Goal: Transaction & Acquisition: Purchase product/service

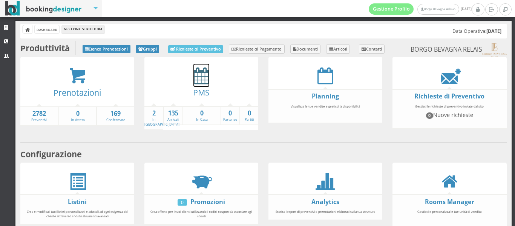
click at [202, 82] on icon at bounding box center [202, 75] width 16 height 17
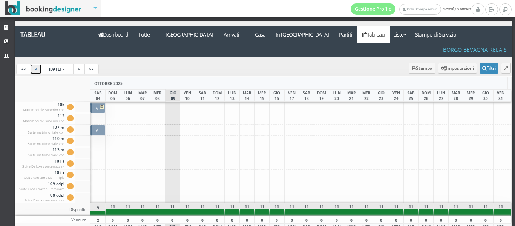
click at [38, 64] on link "<" at bounding box center [36, 69] width 12 height 11
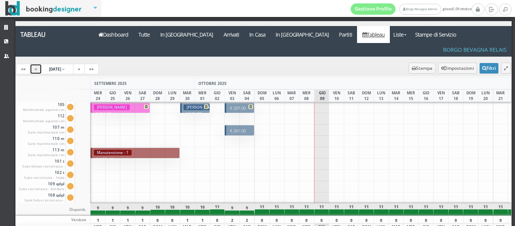
click at [108, 104] on h3 "Thiebaut Corinne" at bounding box center [112, 107] width 36 height 6
click at [32, 64] on link "<" at bounding box center [36, 69] width 12 height 11
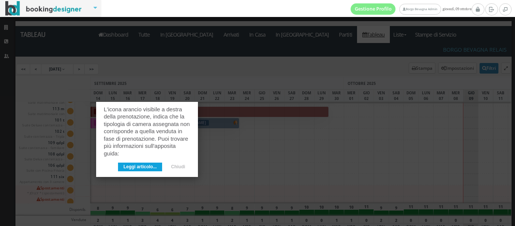
scroll to position [41, 0]
click at [181, 163] on button "Chiudi" at bounding box center [178, 167] width 25 height 9
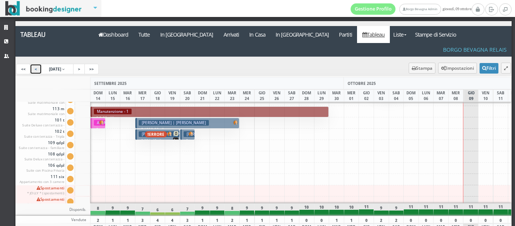
click at [39, 64] on link "<" at bounding box center [36, 69] width 12 height 11
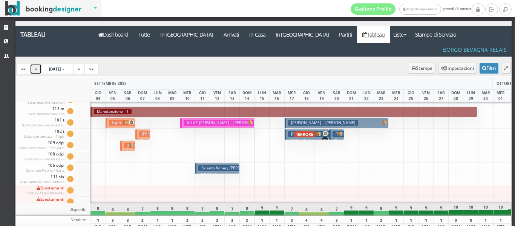
click at [219, 120] on h3 "ALLAZ JEAN AUGUSTE BERNARD | Fellay Brigitte" at bounding box center [225, 123] width 83 height 6
click at [35, 64] on link "<" at bounding box center [36, 69] width 12 height 11
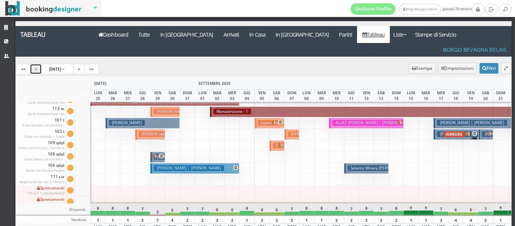
scroll to position [0, 0]
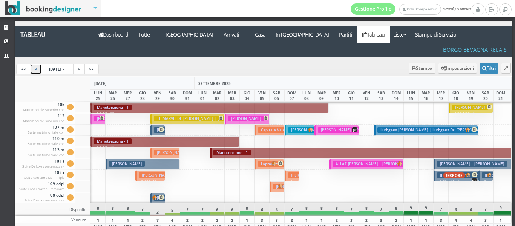
click at [233, 116] on h3 "Guibaud Francois" at bounding box center [246, 119] width 36 height 6
click at [335, 127] on h3 "MARTIN PASCALE | Solres Pascale" at bounding box center [353, 130] width 70 height 6
click at [103, 116] on icon at bounding box center [102, 118] width 5 height 5
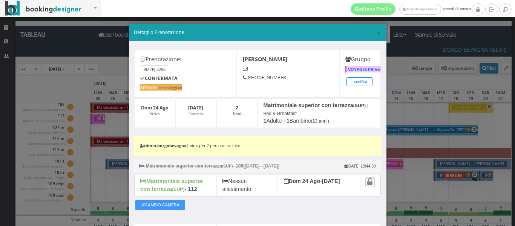
scroll to position [93, 0]
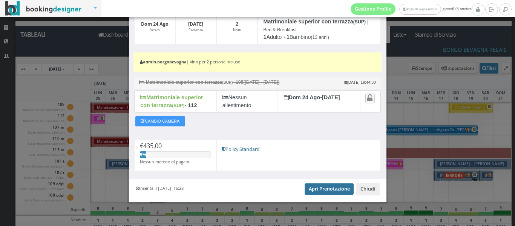
click at [332, 193] on link "Apri Prenotazione" at bounding box center [329, 188] width 49 height 11
click at [243, 129] on div "CAMBIO CAMERA" at bounding box center [257, 122] width 247 height 17
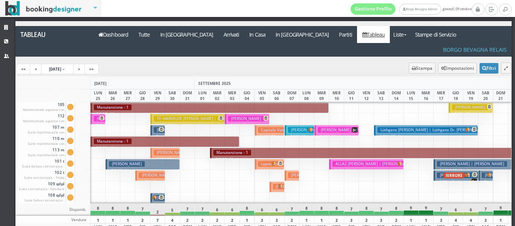
click at [243, 116] on h3 "Guibaud Francois" at bounding box center [246, 119] width 36 height 6
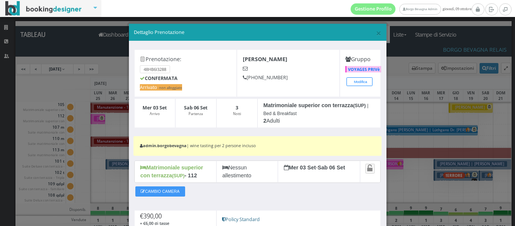
scroll to position [85, 0]
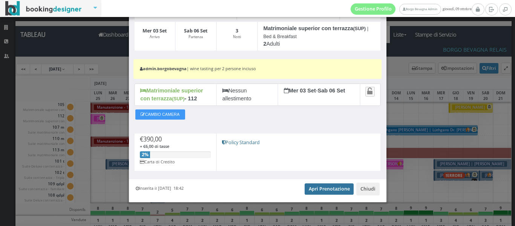
click at [320, 186] on link "Apri Prenotazione" at bounding box center [329, 188] width 49 height 11
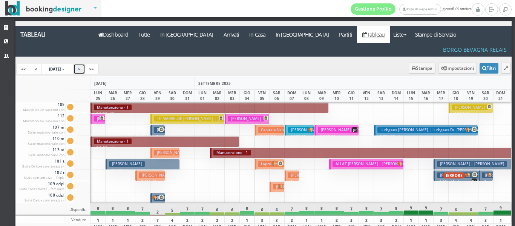
click at [84, 64] on link ">" at bounding box center [79, 69] width 12 height 11
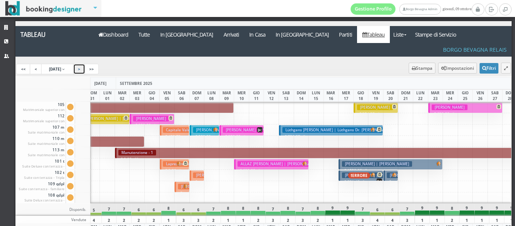
scroll to position [0, 0]
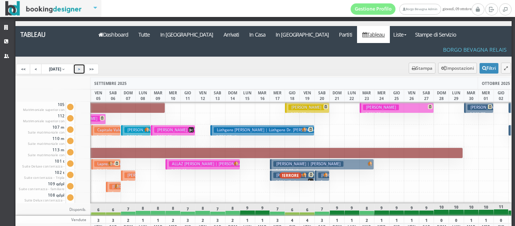
click at [81, 64] on link ">" at bounding box center [79, 69] width 12 height 11
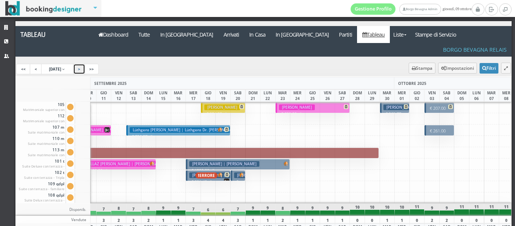
scroll to position [0, 321]
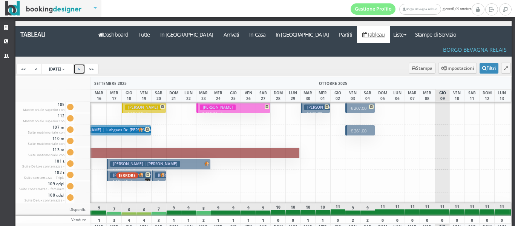
click at [306, 104] on h3 "Gruener Josef" at bounding box center [322, 107] width 36 height 6
click at [34, 64] on link "<" at bounding box center [36, 69] width 12 height 11
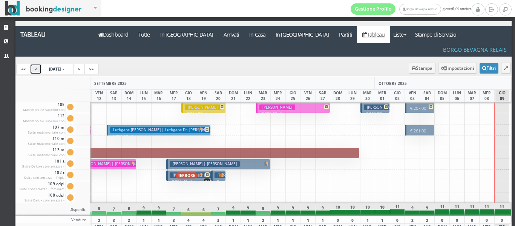
scroll to position [0, 192]
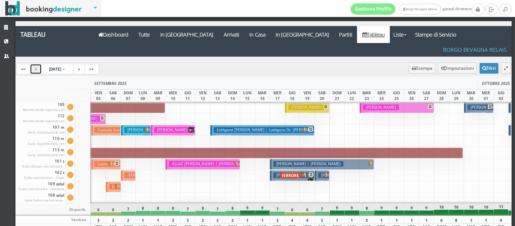
click at [172, 127] on h3 "MARTIN PASCALE | Solres Pascale" at bounding box center [189, 130] width 70 height 6
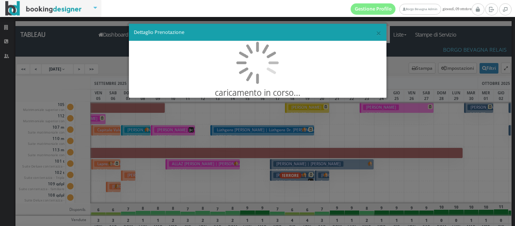
scroll to position [0, 0]
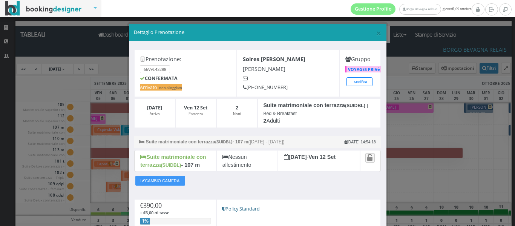
click at [211, 77] on h5 "CONFERMATA" at bounding box center [185, 78] width 91 height 6
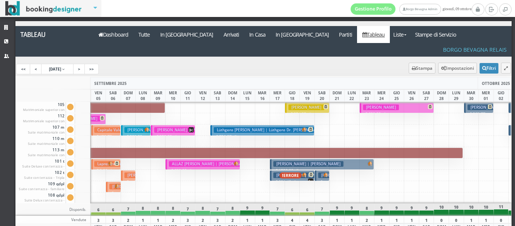
click at [298, 172] on span "ERRORE" at bounding box center [291, 175] width 22 height 6
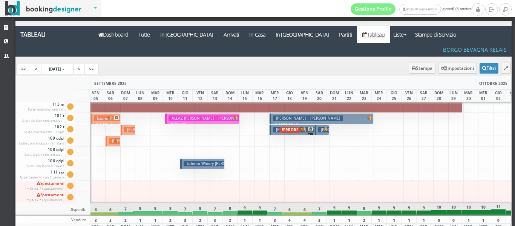
scroll to position [0, 164]
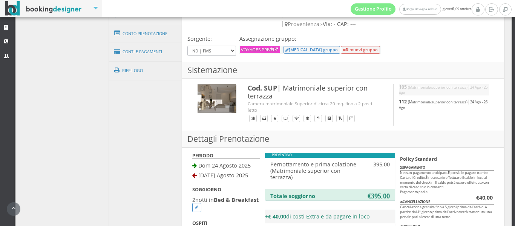
scroll to position [216, 0]
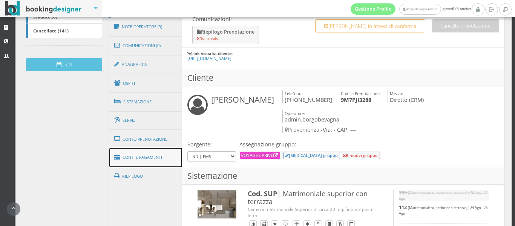
click at [133, 160] on link "Conti e Pagamenti" at bounding box center [145, 157] width 73 height 19
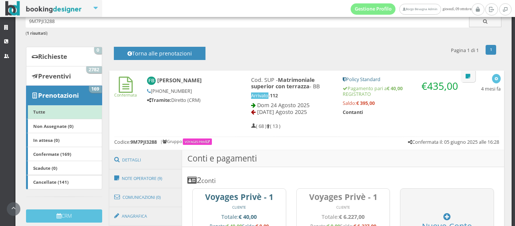
scroll to position [45, 0]
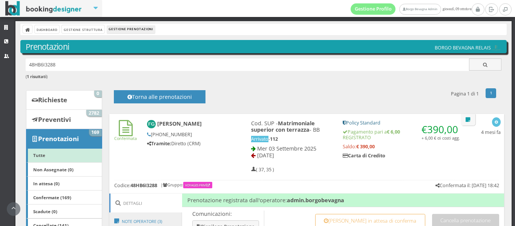
scroll to position [197, 0]
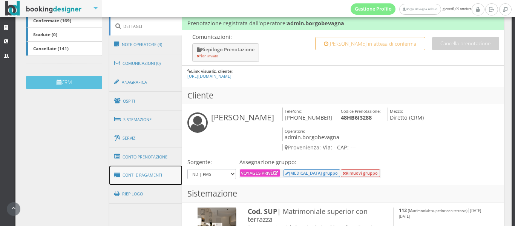
click at [147, 170] on link "Conti e Pagamenti" at bounding box center [145, 175] width 73 height 19
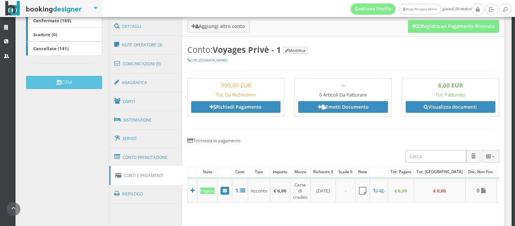
scroll to position [228, 0]
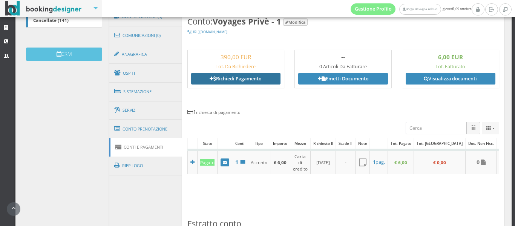
click at [221, 78] on link "Richiedi Pagamento" at bounding box center [236, 78] width 90 height 11
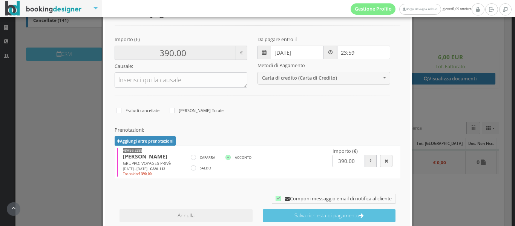
scroll to position [97, 0]
click at [193, 169] on icon at bounding box center [193, 167] width 5 height 5
radio input"] "true"
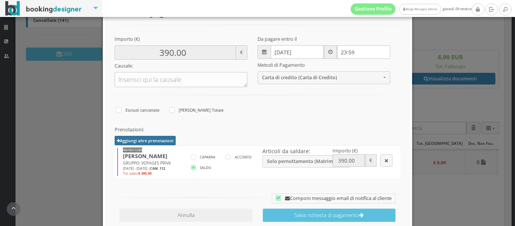
click at [133, 140] on button "Aggiungi altre prenotazioni" at bounding box center [145, 140] width 61 height 9
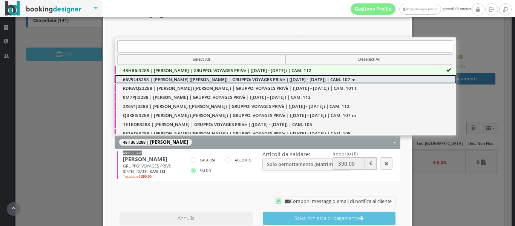
click at [196, 80] on span "66V9L43288 | [PERSON_NAME] ([PERSON_NAME]) | GRUPPO: VOYAGES PRIVè | ([DATE] - …" at bounding box center [239, 79] width 233 height 6
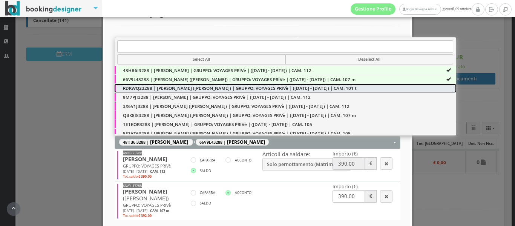
click at [287, 87] on span "RDKWQ23288 | [PERSON_NAME] ([PERSON_NAME]) | GRUPPO: VOYAGES PRIVè | ([DATE] - …" at bounding box center [240, 88] width 234 height 6
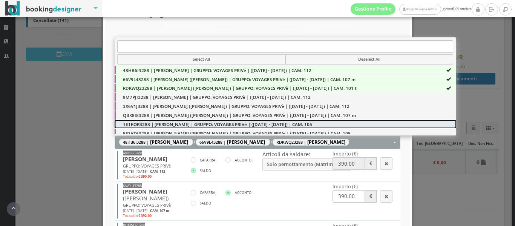
click at [212, 124] on span "1E1KOR3288 | [PERSON_NAME] | GRUPPO: VOYAGES PRIVè | ([DATE] - [DATE]) | CAM. 1…" at bounding box center [217, 124] width 189 height 6
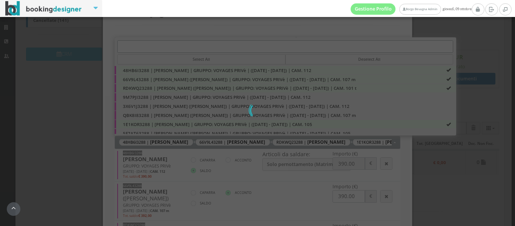
type input "1560.00"
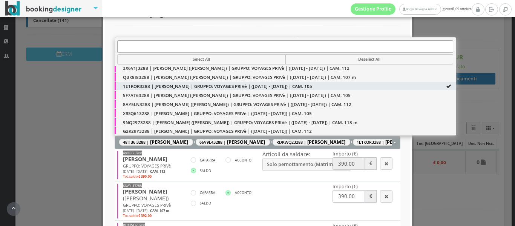
scroll to position [43, 0]
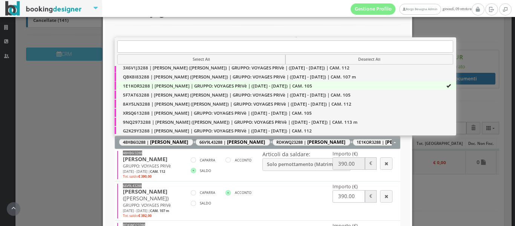
click at [401, 172] on div "Prenotazioni: Aggiungi altre prenotazioni 48HB6I3288 | [PERSON_NAME] + 66V9L432…" at bounding box center [257, 213] width 296 height 181
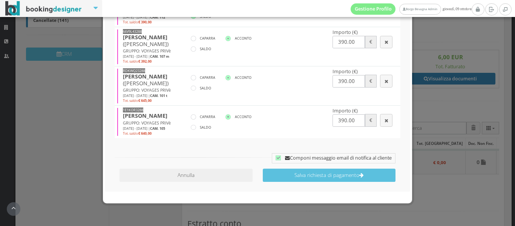
scroll to position [269, 0]
click at [202, 132] on label "SALDO" at bounding box center [201, 127] width 20 height 9
radio input"] "true"
type input "1810.00"
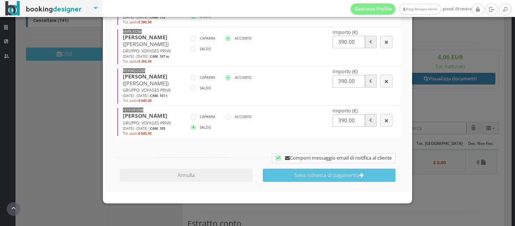
type input "640.00"
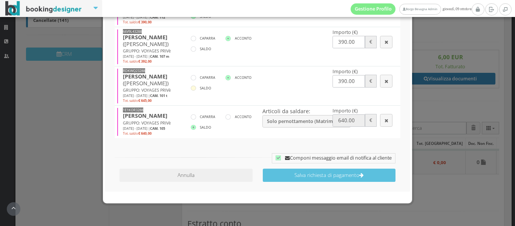
click at [192, 91] on icon at bounding box center [193, 88] width 5 height 5
radio input"] "true"
type input "2065.00"
type input "645.00"
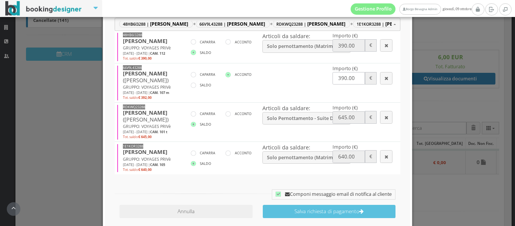
scroll to position [228, 0]
click at [192, 83] on label "SALDO" at bounding box center [201, 85] width 20 height 9
click at [191, 88] on label "SALDO" at bounding box center [201, 85] width 20 height 9
radio input"] "true"
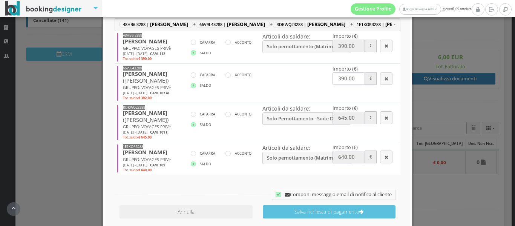
type input "2067.00"
type input "392.00"
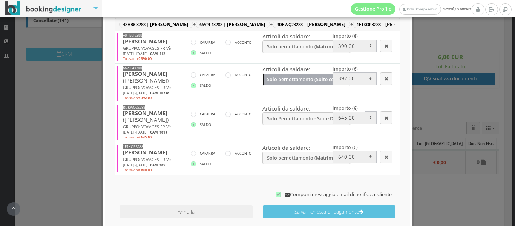
click at [319, 83] on button "Solo pernottamento (Suite con terrazza) | € 390.00, Extra beds | € 0.00, tassa …" at bounding box center [307, 79] width 88 height 12
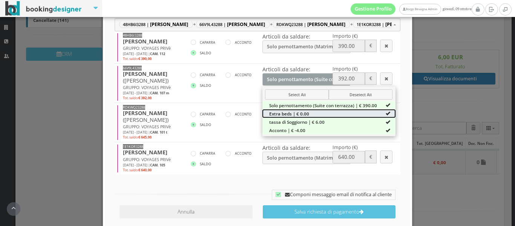
click at [352, 115] on link "Extra beds | € 0.00" at bounding box center [329, 113] width 133 height 8
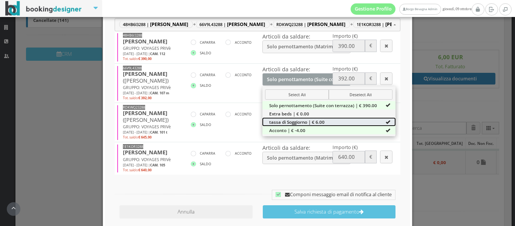
click at [347, 122] on link "tassa di Soggiorno | € 6.00" at bounding box center [329, 122] width 133 height 8
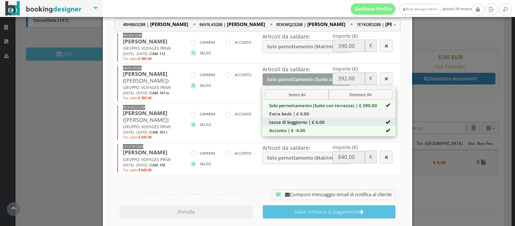
type input "2061.00"
type input "386.00"
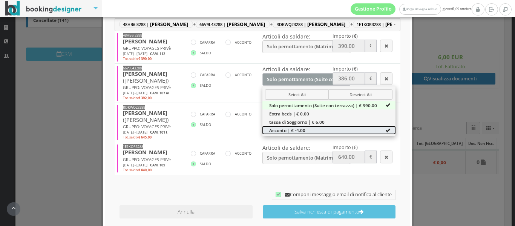
click at [343, 130] on link "Acconto | € -4.00" at bounding box center [329, 130] width 133 height 8
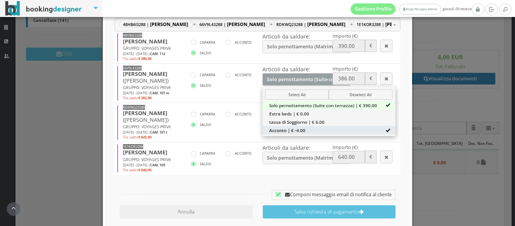
type input "2065.00"
type input "390.00"
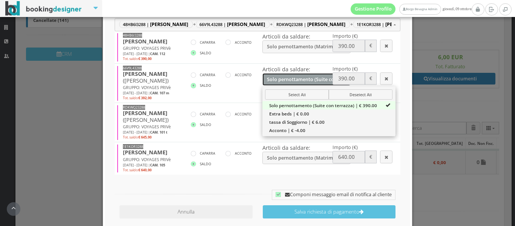
click at [300, 75] on button "Solo pernottamento (Suite con terrazza) | € 390.00" at bounding box center [307, 79] width 88 height 12
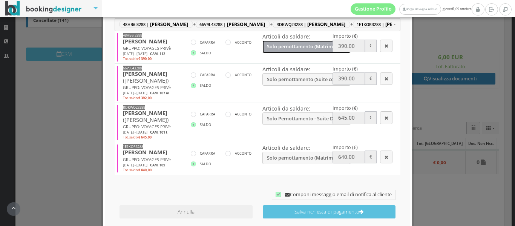
click at [293, 46] on span "Solo pernottamento (Matrimoniale superior con terrazza) | € 390.00, tassa di So…" at bounding box center [304, 47] width 75 height 6
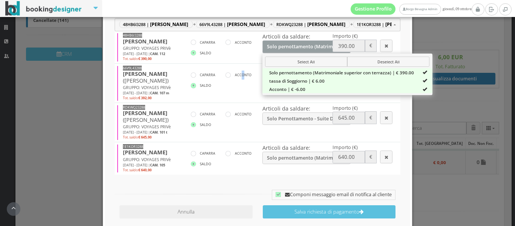
click at [240, 90] on div "CAPARRA [GEOGRAPHIC_DATA] SALDO" at bounding box center [228, 81] width 74 height 21
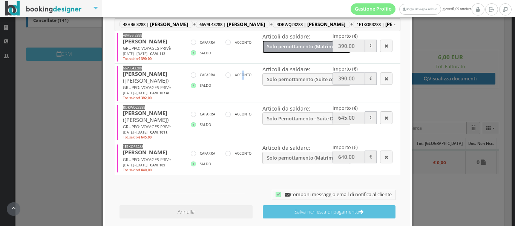
click at [293, 51] on button "Solo pernottamento (Matrimoniale superior con terrazza) | € 390.00, tassa di So…" at bounding box center [307, 46] width 88 height 12
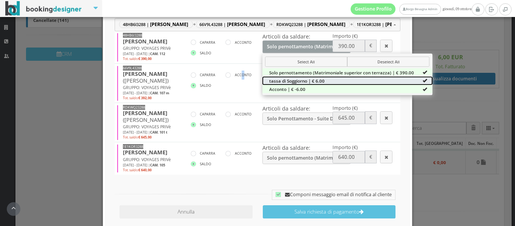
click at [292, 80] on span "tassa di Soggiorno | € 6.00" at bounding box center [296, 81] width 55 height 6
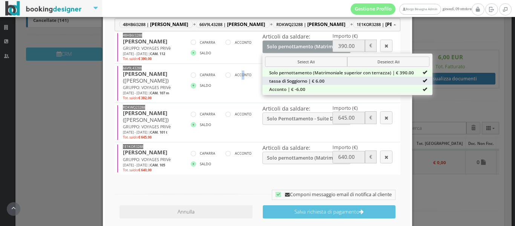
type input "2059.00"
type input "384.00"
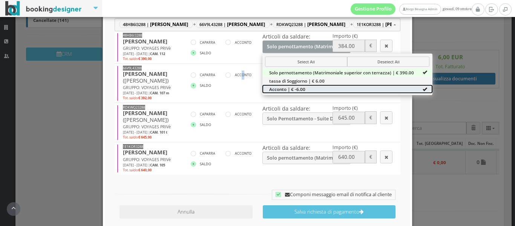
click at [291, 88] on span "Acconto | € -6.00" at bounding box center [287, 89] width 36 height 6
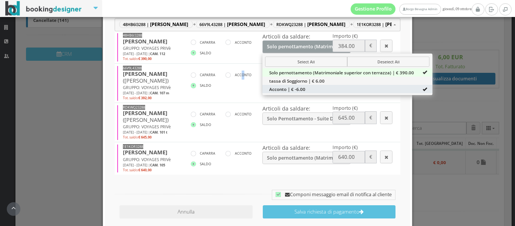
type input "2065.00"
type input "390.00"
click at [245, 142] on td "RDKWQ23288 [PERSON_NAME] ([PERSON_NAME]) GRUPPO: VOYAGES PRIVè [DATE] - [DATE] …" at bounding box center [258, 122] width 286 height 39
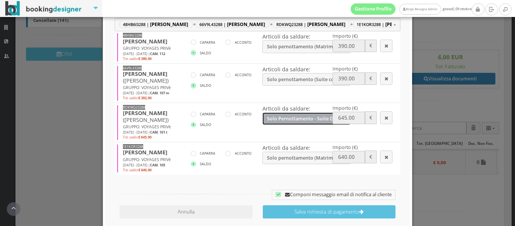
click at [273, 121] on span "Solo Pernottamento - Suite Deluxe con terrazza - Tripla | € 630.00, tassa di [G…" at bounding box center [304, 119] width 75 height 6
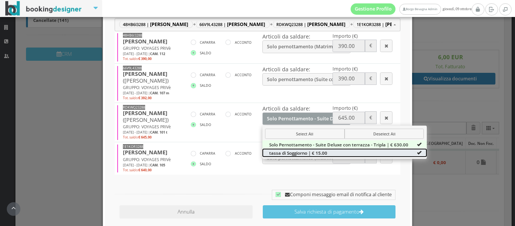
click at [306, 156] on span "tassa di Soggiorno | € 15.00" at bounding box center [298, 152] width 58 height 6
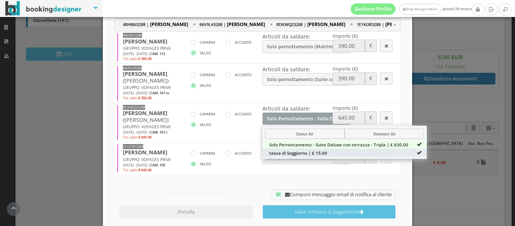
type input "2050.00"
type input "630.00"
click at [240, 142] on td "RDKWQ23288 [PERSON_NAME] ([PERSON_NAME]) GRUPPO: VOYAGES PRIVè [DATE] - [DATE] …" at bounding box center [258, 122] width 286 height 39
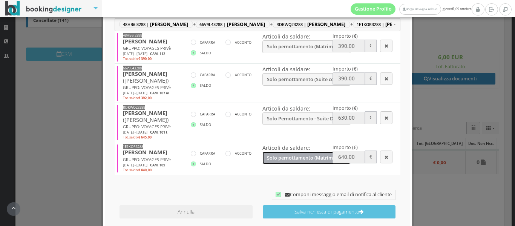
click at [274, 161] on span "Solo pernottamento (Matrimoniale superior con terrazza) | € 630.00, tassa di [G…" at bounding box center [304, 158] width 75 height 6
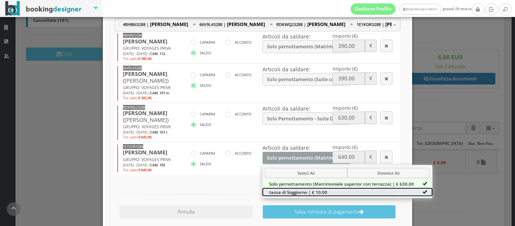
click at [305, 195] on span "tassa di Soggiorno | € 10.00" at bounding box center [298, 192] width 58 height 6
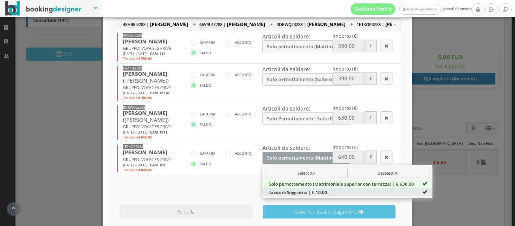
type input "2040.00"
type input "630.00"
click at [242, 186] on div "Prenotazioni: Aggiungi altre prenotazioni 48HB6I3288 | [PERSON_NAME] + 66V9L432…" at bounding box center [257, 96] width 296 height 181
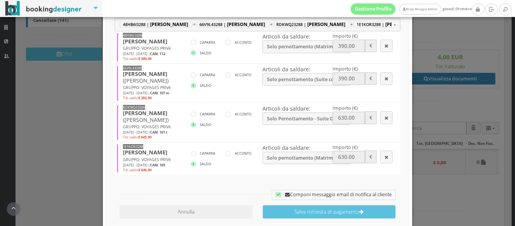
scroll to position [284, 0]
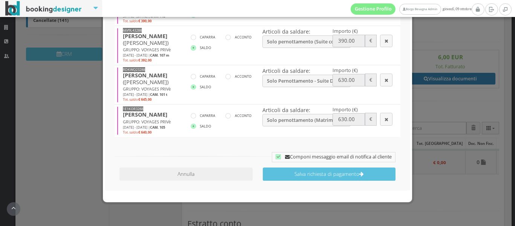
click at [287, 161] on label "Componi messaggio email di notifica al cliente" at bounding box center [334, 156] width 116 height 9
checkbox input "false"
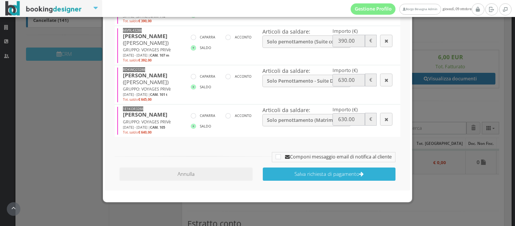
click at [316, 179] on button "Salva richiesta di pagamento" at bounding box center [329, 173] width 133 height 13
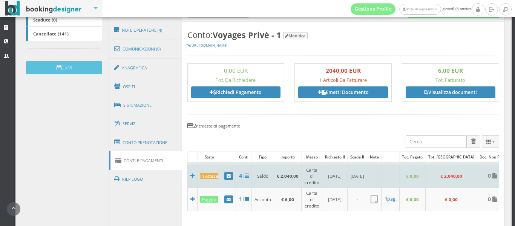
scroll to position [212, 0]
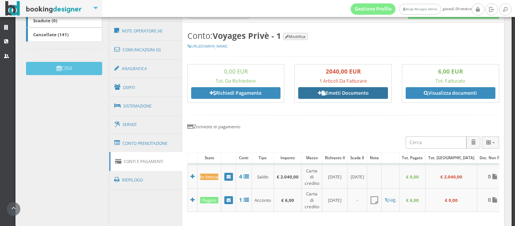
click at [349, 91] on link "Emetti Documento" at bounding box center [343, 92] width 90 height 11
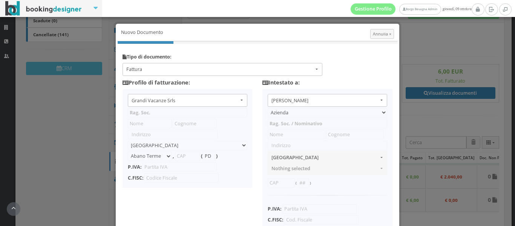
type input "Grandi Vacanze Srls"
type input "[PERSON_NAME]"
type input "Carbone"
type input "Via [PERSON_NAME]"
select select "Erchie"
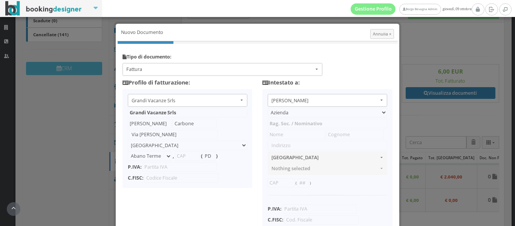
type input "72020"
type input "BR"
type input "02690960741"
type input "[PERSON_NAME]"
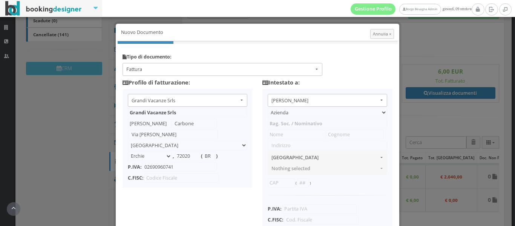
type input "[PERSON_NAME]"
type input "."
select select "FR"
type input "[GEOGRAPHIC_DATA]"
type input "0000000"
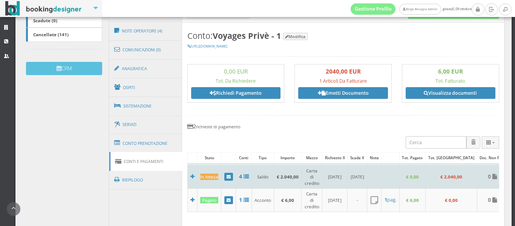
scroll to position [210, 0]
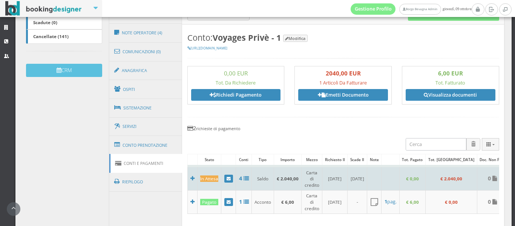
click at [189, 177] on td at bounding box center [192, 178] width 10 height 24
click at [190, 178] on icon at bounding box center [192, 178] width 4 height 5
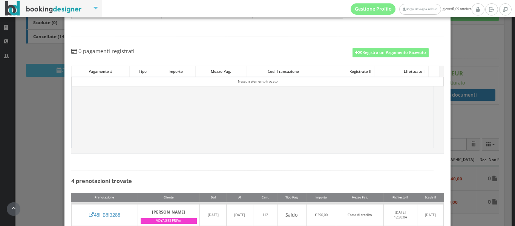
scroll to position [190, 0]
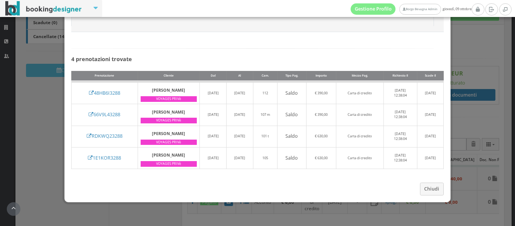
click at [363, 180] on div "Chiudi" at bounding box center [258, 190] width 387 height 23
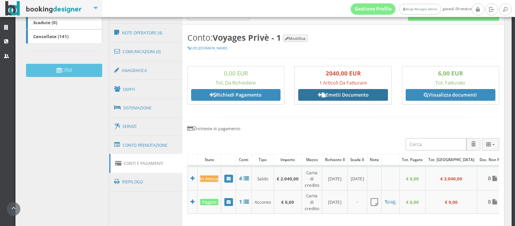
click at [346, 97] on link "Emetti Documento" at bounding box center [343, 94] width 90 height 11
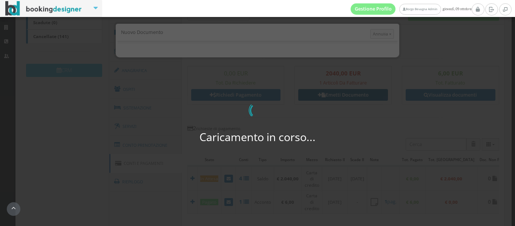
scroll to position [0, 0]
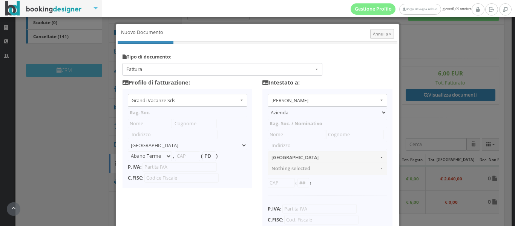
type input "Grandi Vacanze Srls"
type input "[PERSON_NAME]"
type input "Carbone"
type input "Via [PERSON_NAME]"
select select "Erchie"
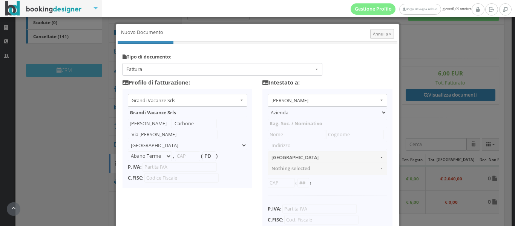
type input "72020"
type input "BR"
type input "02690960741"
type input "[PERSON_NAME]"
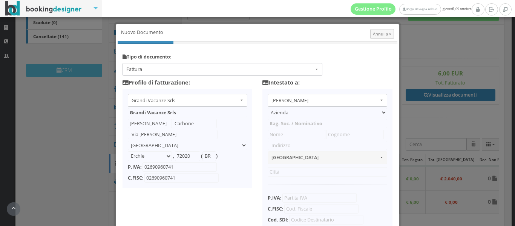
type input "[PERSON_NAME]"
type input "."
select select "FR"
type input "[GEOGRAPHIC_DATA]"
type input "0000000"
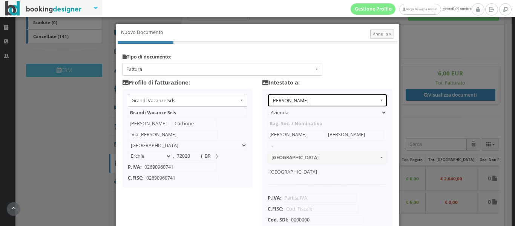
click at [308, 101] on span "[PERSON_NAME]" at bounding box center [325, 100] width 107 height 7
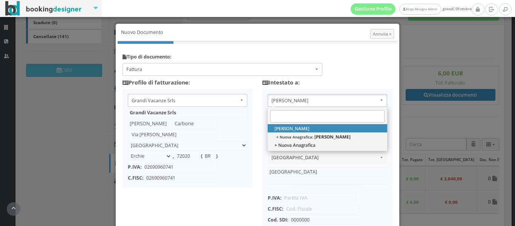
click at [346, 52] on div "Tipo di documento: Fattura Fattura Acconto/Anticipo su fattura Nota di credito …" at bounding box center [257, 156] width 293 height 231
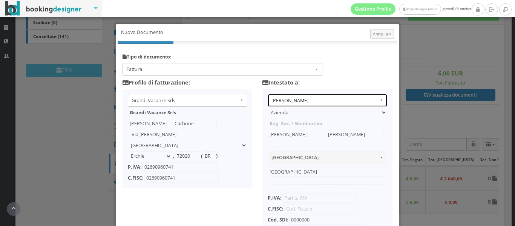
click at [302, 98] on span "[PERSON_NAME]" at bounding box center [325, 100] width 107 height 7
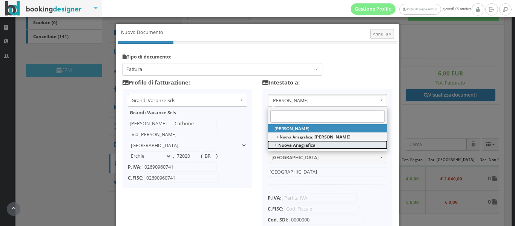
click at [293, 148] on span "+ Nuova Anagrafica" at bounding box center [295, 145] width 41 height 6
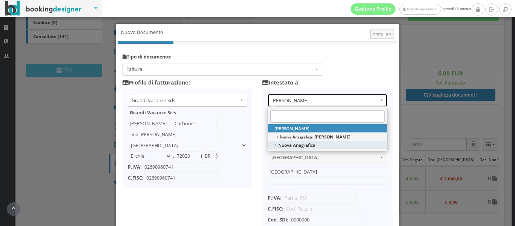
select select "-1"
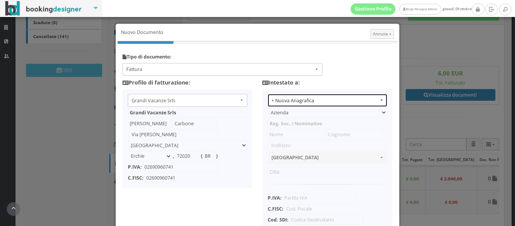
click at [295, 101] on span "+ Nuova Anagrafica" at bounding box center [325, 100] width 107 height 7
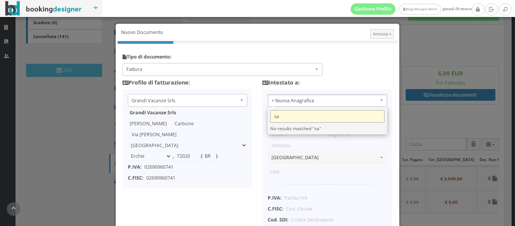
type input "s"
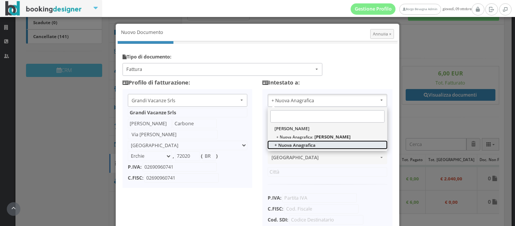
click at [292, 146] on span "+ Nuova Anagrafica" at bounding box center [295, 145] width 41 height 6
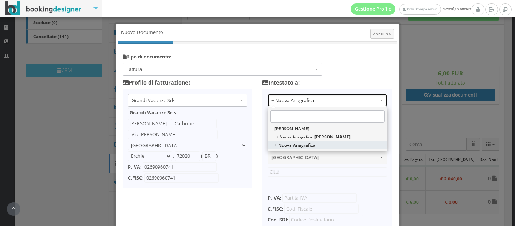
select select "-1"
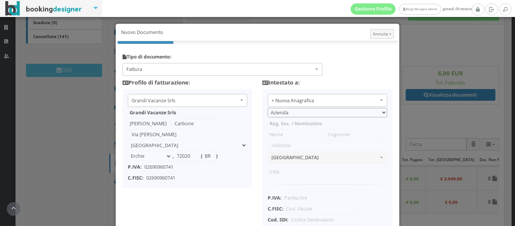
click at [288, 114] on select "Azienda Persona Fisica Pubblica Amministrazione" at bounding box center [328, 112] width 120 height 9
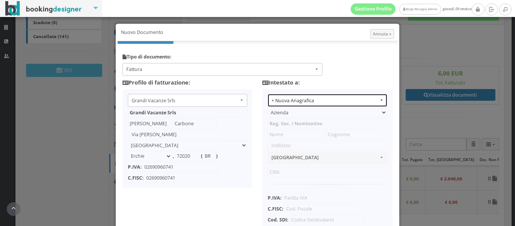
click at [286, 101] on span "+ Nuova Anagrafica" at bounding box center [325, 100] width 107 height 7
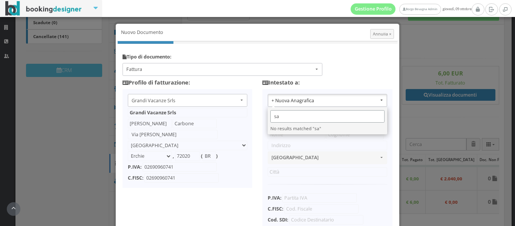
type input "s"
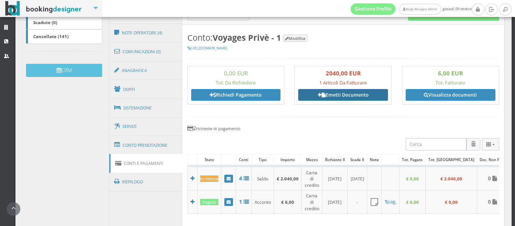
click at [344, 95] on link "Emetti Documento" at bounding box center [343, 94] width 90 height 11
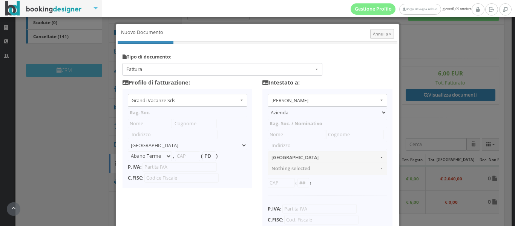
type input "Grandi Vacanze Srls"
type input "[PERSON_NAME]"
type input "Carbone"
type input "Via [PERSON_NAME]"
select select "Erchie"
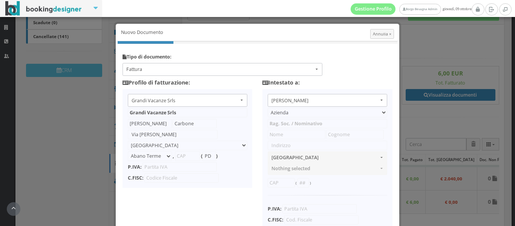
type input "72020"
type input "BR"
type input "02690960741"
type input "[PERSON_NAME]"
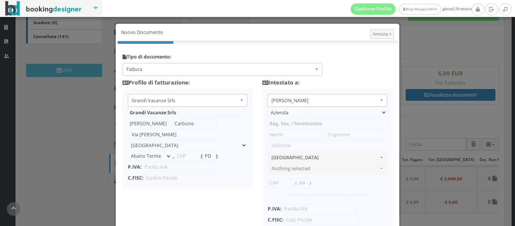
type input "[PERSON_NAME]"
type input "."
select select "FR"
type input "[GEOGRAPHIC_DATA]"
type input "0000000"
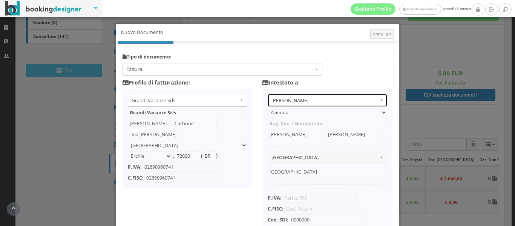
click at [308, 100] on span "[PERSON_NAME]" at bounding box center [325, 100] width 107 height 7
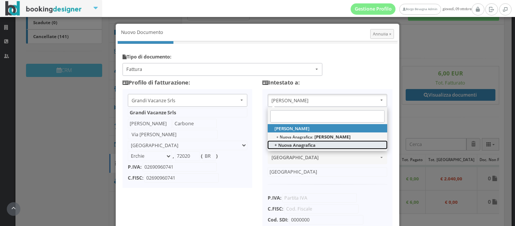
click at [309, 144] on span "+ Nuova Anagrafica" at bounding box center [295, 145] width 41 height 6
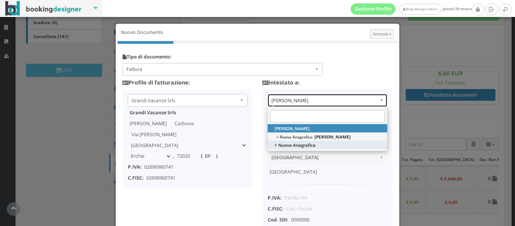
select select "-1"
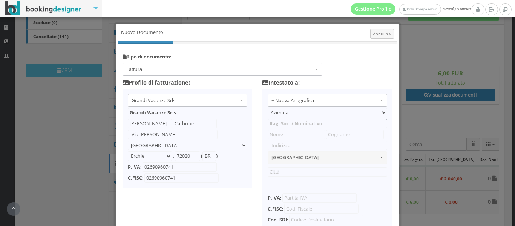
click at [287, 127] on input "text" at bounding box center [328, 123] width 120 height 9
type input "s"
type input "SAS VPG Campus"
type input "[STREET_ADDRESS][PERSON_NAME]"
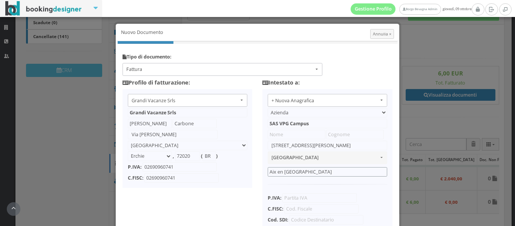
type input "Aix en [GEOGRAPHIC_DATA]"
type input "53479345043"
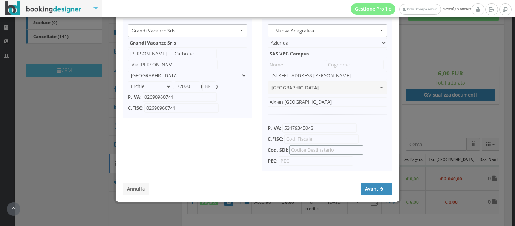
scroll to position [77, 0]
click at [362, 193] on button "Avanti" at bounding box center [377, 189] width 32 height 13
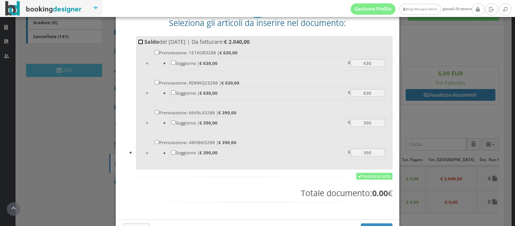
click at [138, 40] on input "Saldo del [DATE] | Da fatturare: € 2.040,00 Prenotazione: 1E1KOR3288 | € 630,00…" at bounding box center [140, 42] width 5 height 5
checkbox input "true"
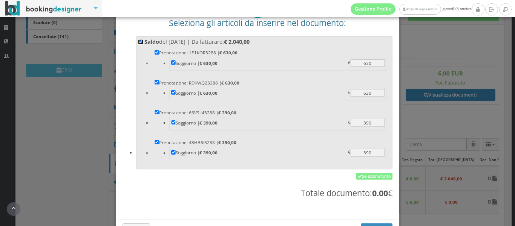
checkbox input "true"
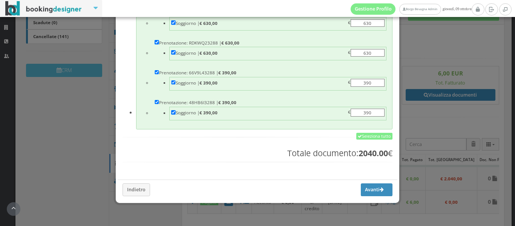
scroll to position [122, 0]
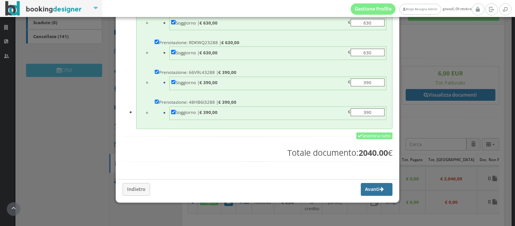
click at [362, 191] on button "Avanti" at bounding box center [377, 189] width 32 height 13
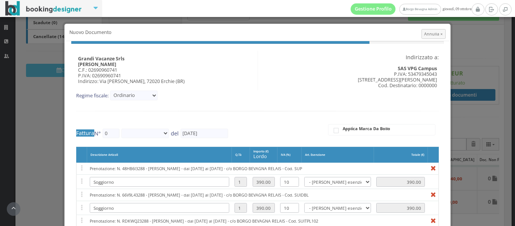
type input "57"
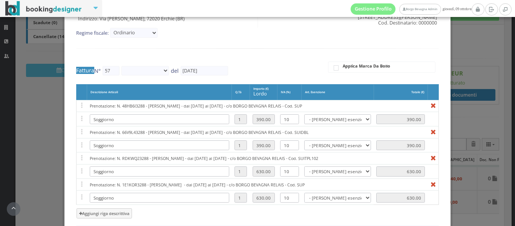
scroll to position [70, 0]
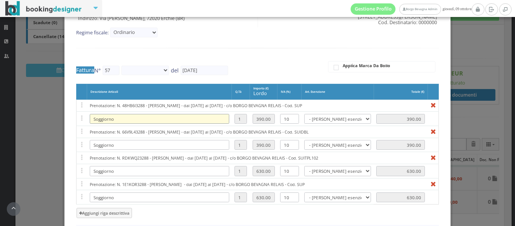
click at [117, 117] on input "Soggiorno" at bounding box center [160, 119] width 140 height 10
paste input "104601355VPFR"
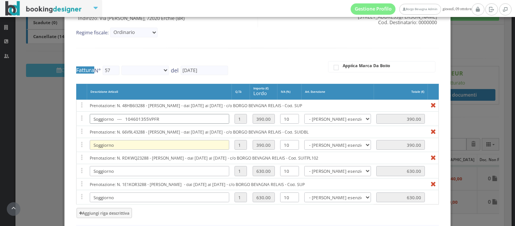
type input "Soggiorno --- 104601355VPFR"
click at [132, 143] on input "Soggiorno" at bounding box center [160, 145] width 140 height 10
paste input "104598179VPFR"
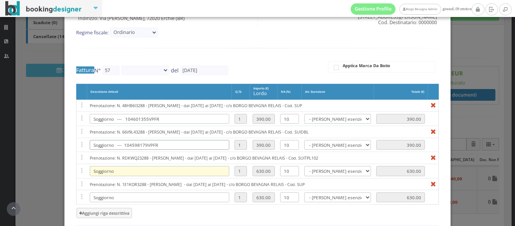
type input "Soggiorno --- 104598179VPFR"
click at [132, 175] on input "Soggiorno" at bounding box center [160, 171] width 140 height 10
type input "Soggiorno -"
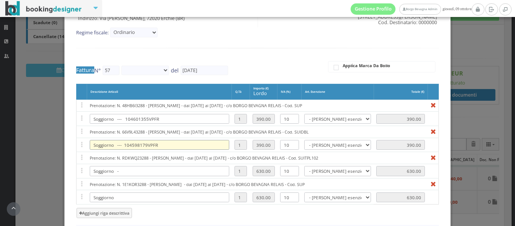
drag, startPoint x: 121, startPoint y: 144, endPoint x: 176, endPoint y: 149, distance: 55.4
click at [176, 149] on input "Soggiorno --- 104598179VPFR" at bounding box center [160, 145] width 140 height 10
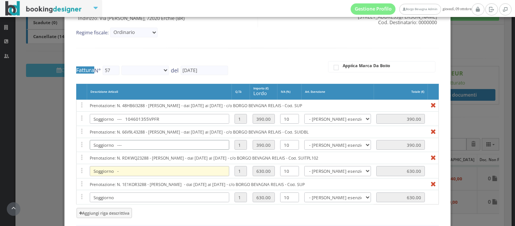
type input "Soggiorno ---"
click at [129, 168] on input "Soggiorno -" at bounding box center [160, 171] width 140 height 10
paste input "104598179VPFR"
type input "Soggiorno - 104598179VPFR"
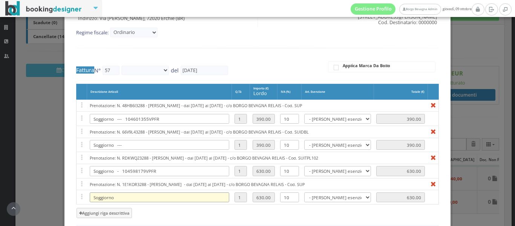
click at [129, 195] on input "Soggiorno" at bounding box center [160, 197] width 140 height 10
paste input "104598361VPFR"
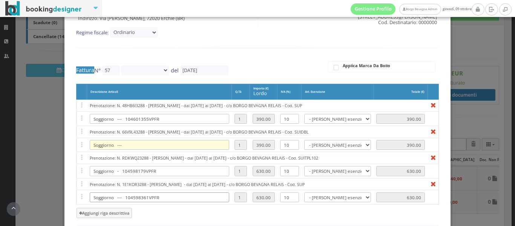
type input "Soggiorno --- 104598361VPFR"
click at [142, 147] on input "Soggiorno ---" at bounding box center [160, 145] width 140 height 10
click at [167, 145] on input "Soggiorno ---" at bounding box center [160, 145] width 140 height 10
click at [161, 132] on input "Prenotazione: N. 66V9L43288 - [PERSON_NAME] - dal [DATE] al [DATE] - c/o BORGO …" at bounding box center [257, 132] width 335 height 8
drag, startPoint x: 163, startPoint y: 132, endPoint x: 148, endPoint y: 134, distance: 14.9
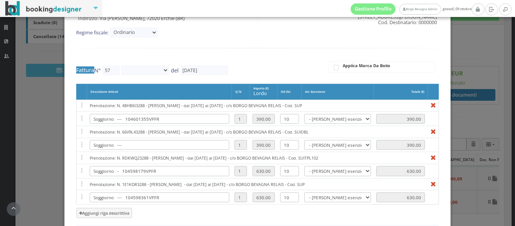
click at [148, 134] on input "Prenotazione: N. 66V9L43288 - [PERSON_NAME] - dal [DATE] al [DATE] - c/o BORGO …" at bounding box center [257, 132] width 335 height 8
click at [137, 144] on input "Soggiorno ---" at bounding box center [160, 145] width 140 height 10
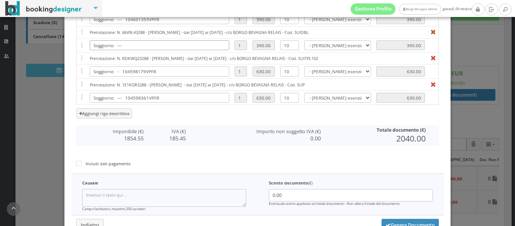
scroll to position [226, 0]
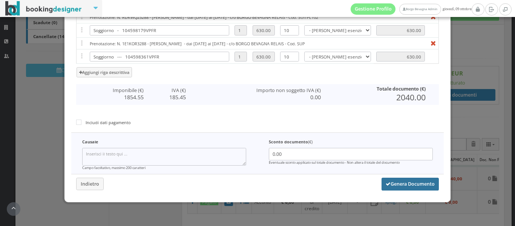
click at [386, 181] on button "Genera Documento" at bounding box center [410, 184] width 57 height 13
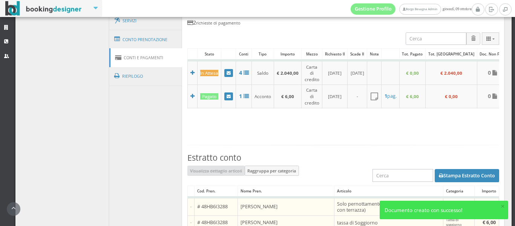
scroll to position [205, 0]
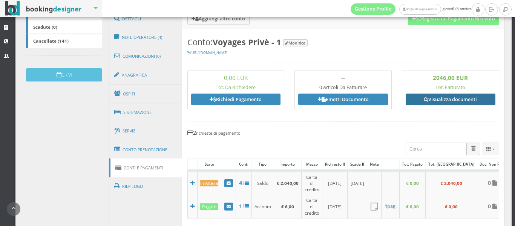
click at [437, 96] on link "Visualizza documenti" at bounding box center [451, 99] width 90 height 11
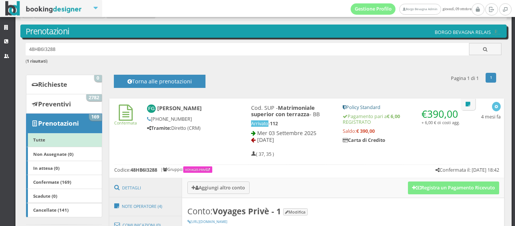
scroll to position [0, 0]
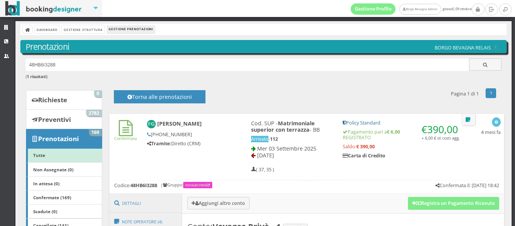
drag, startPoint x: 389, startPoint y: 155, endPoint x: 78, endPoint y: 56, distance: 326.5
click at [70, 77] on h6 "( 1 risultati )" at bounding box center [264, 76] width 476 height 5
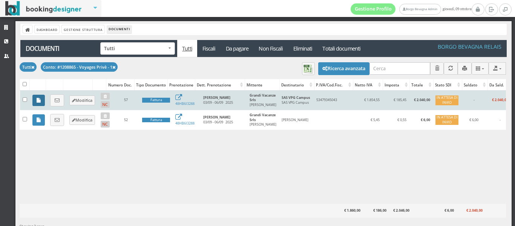
click at [41, 99] on link at bounding box center [38, 100] width 12 height 11
